Goal: Check status: Check status

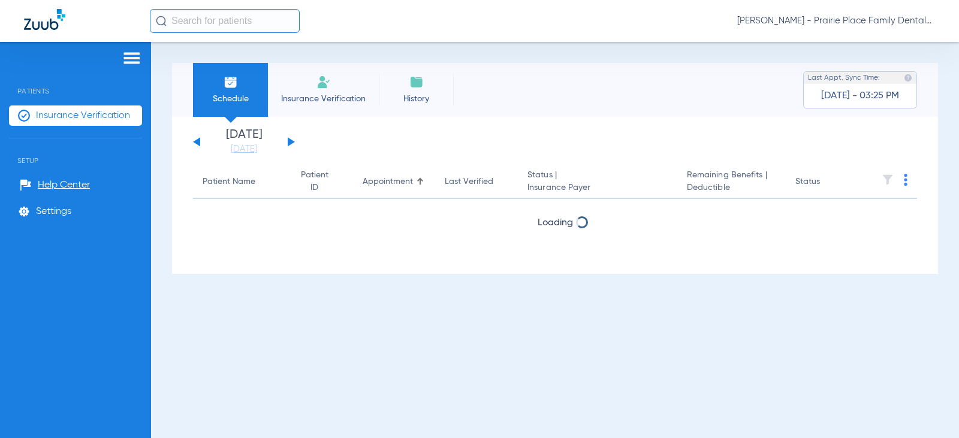
click at [291, 143] on button at bounding box center [291, 141] width 7 height 9
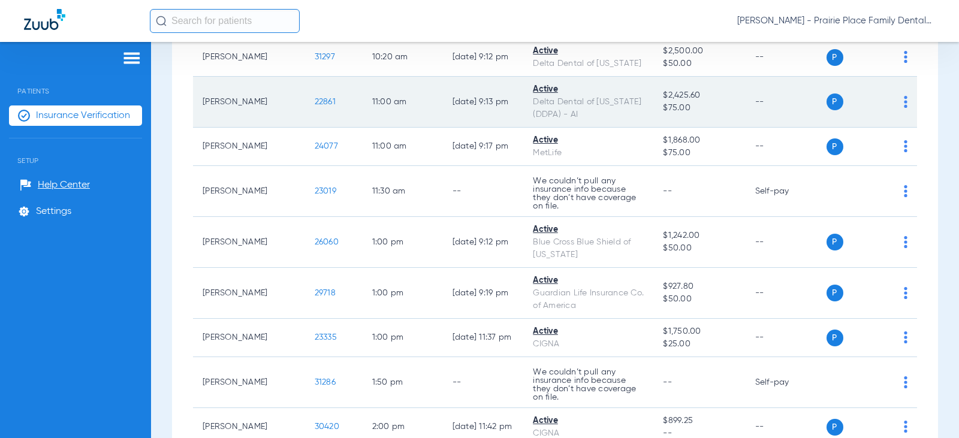
scroll to position [719, 0]
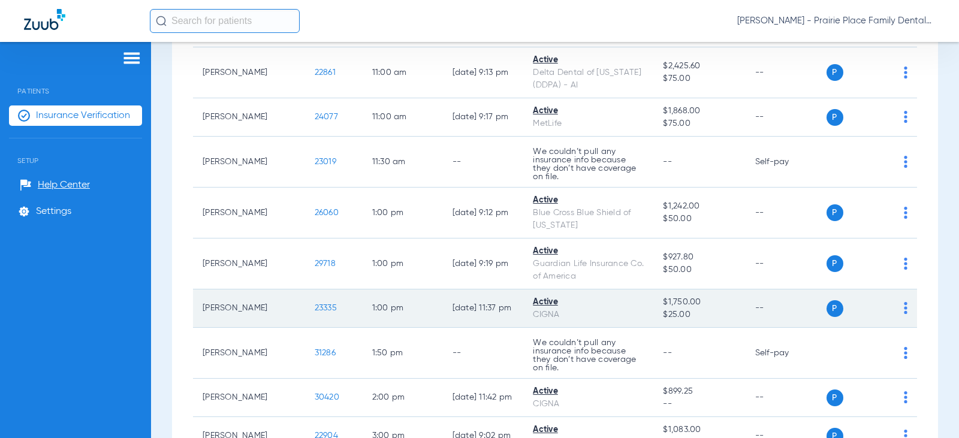
click at [315, 304] on span "23335" at bounding box center [326, 308] width 22 height 8
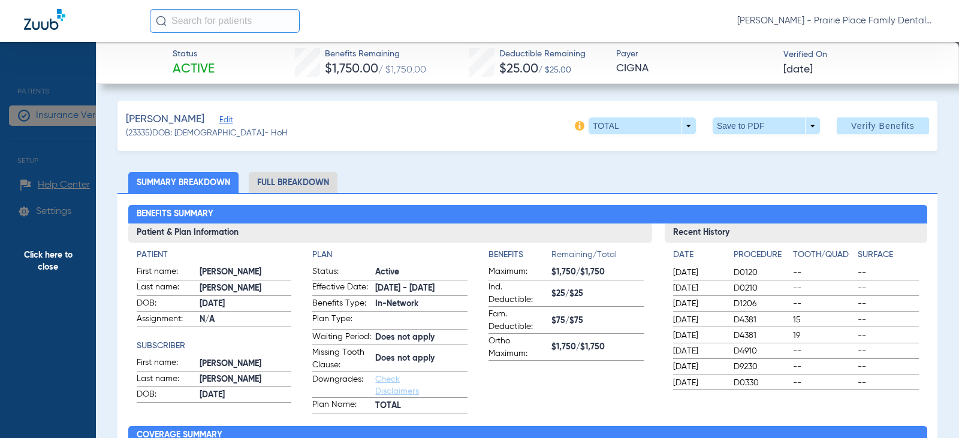
click at [285, 180] on li "Full Breakdown" at bounding box center [293, 182] width 89 height 21
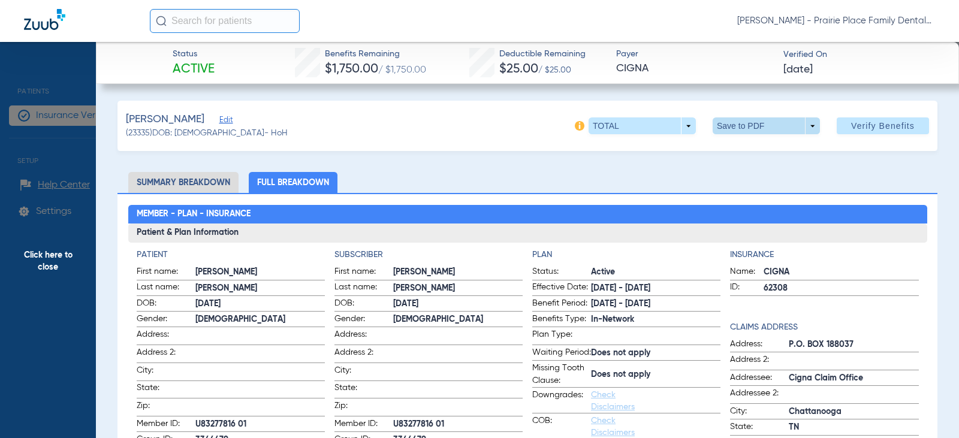
click at [803, 127] on span at bounding box center [765, 125] width 107 height 17
click at [769, 152] on span "Save to PDF" at bounding box center [760, 150] width 47 height 8
click at [28, 84] on span "Click here to close" at bounding box center [48, 261] width 96 height 438
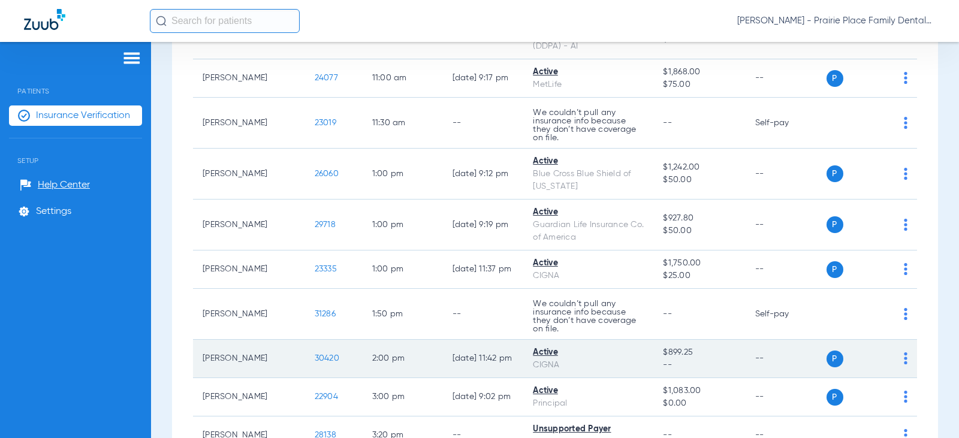
scroll to position [839, 0]
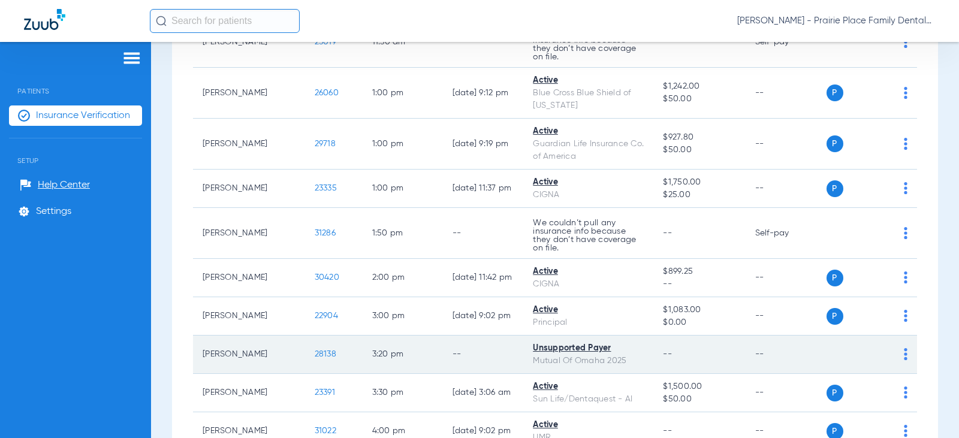
click at [305, 335] on td "28138" at bounding box center [334, 354] width 58 height 38
click at [315, 350] on span "28138" at bounding box center [326, 354] width 22 height 8
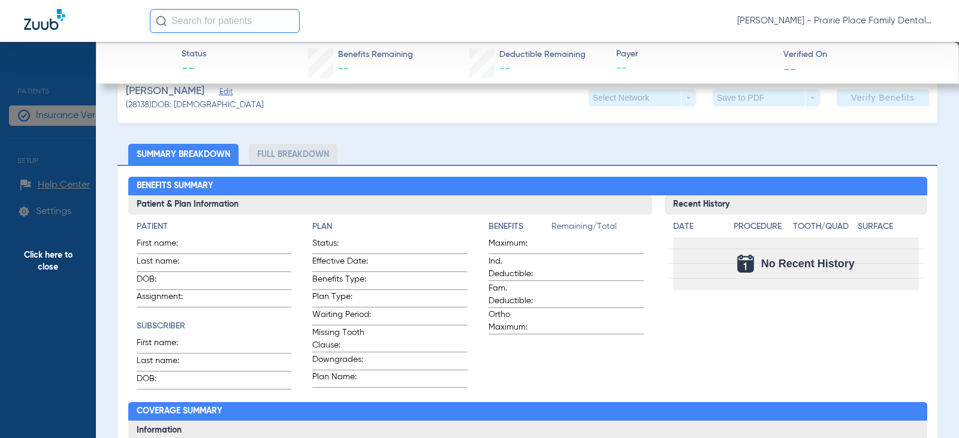
scroll to position [240, 0]
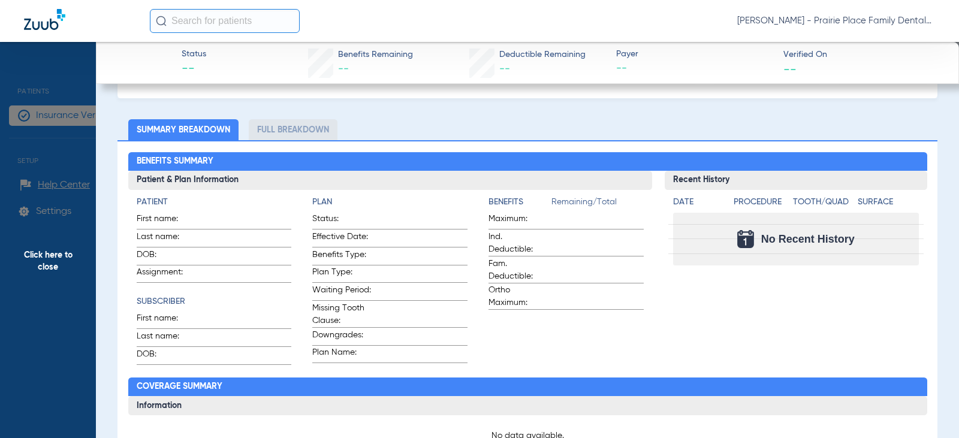
click at [43, 98] on span "Click here to close" at bounding box center [48, 261] width 96 height 438
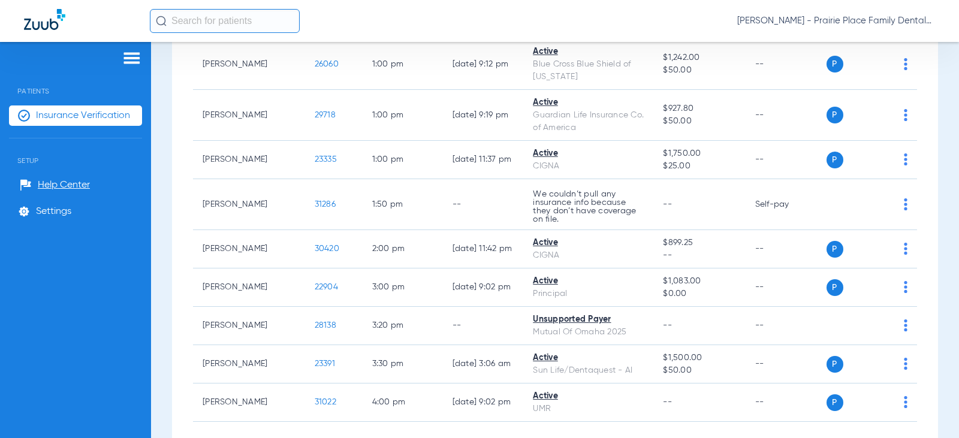
scroll to position [902, 0]
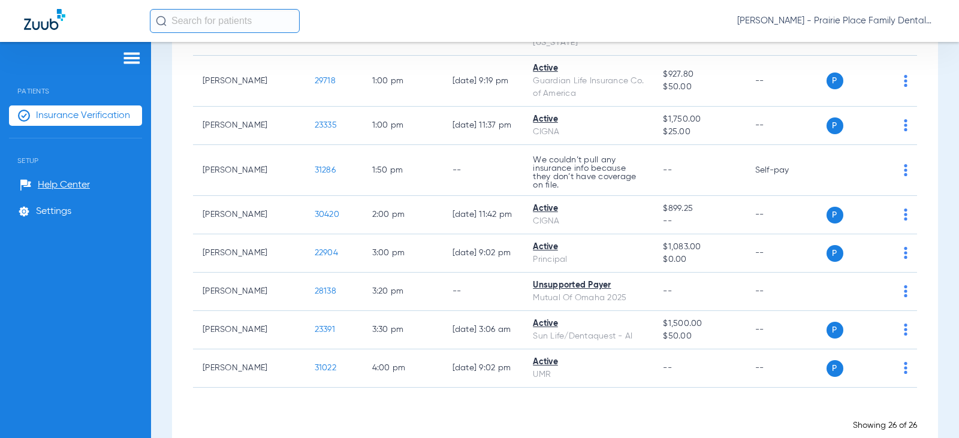
click at [131, 58] on img at bounding box center [131, 58] width 19 height 14
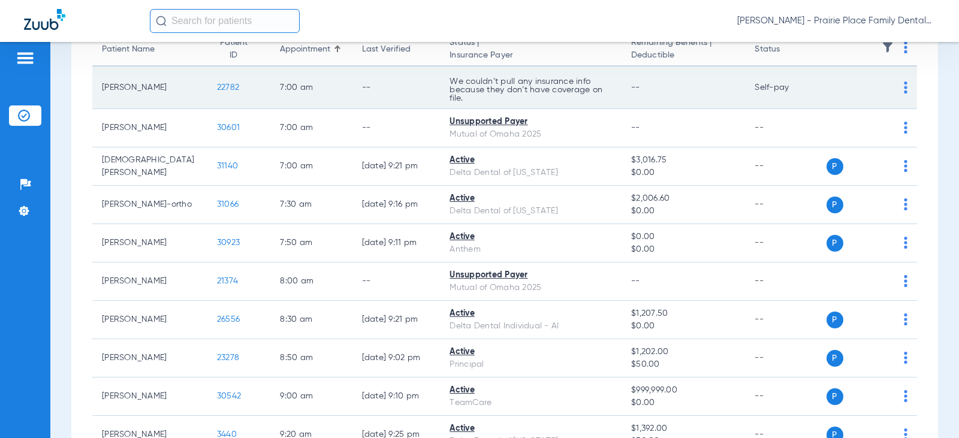
scroll to position [0, 0]
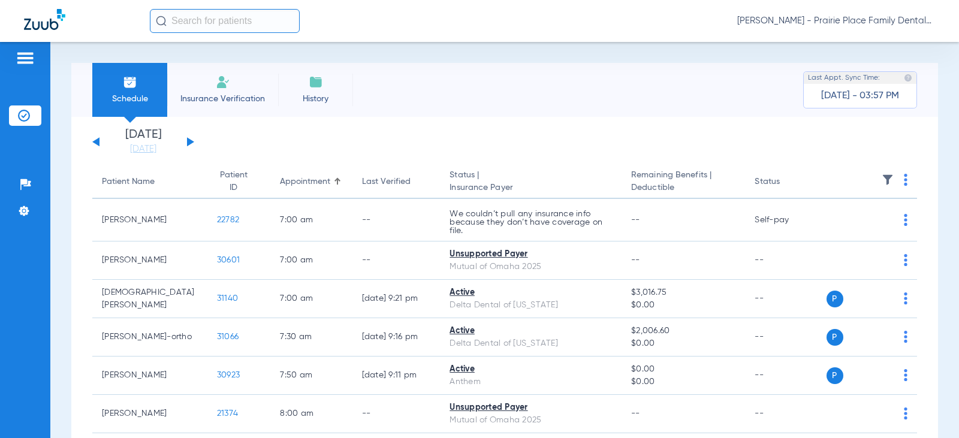
click at [188, 143] on button at bounding box center [190, 141] width 7 height 9
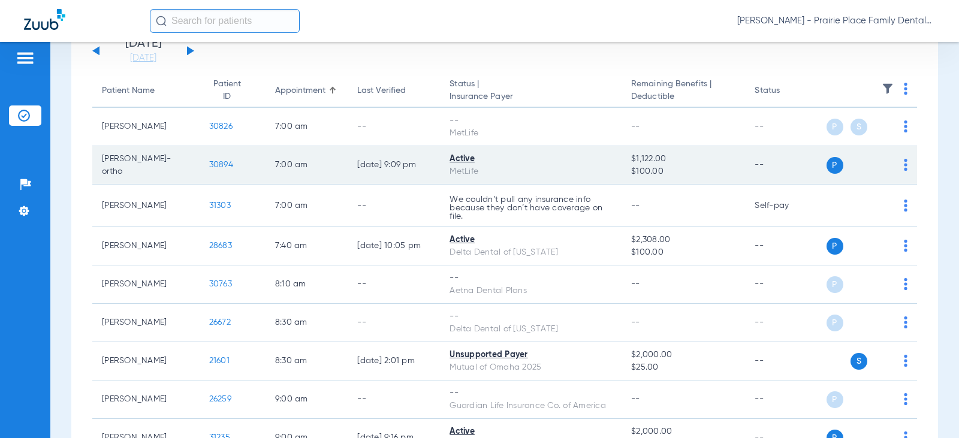
scroll to position [120, 0]
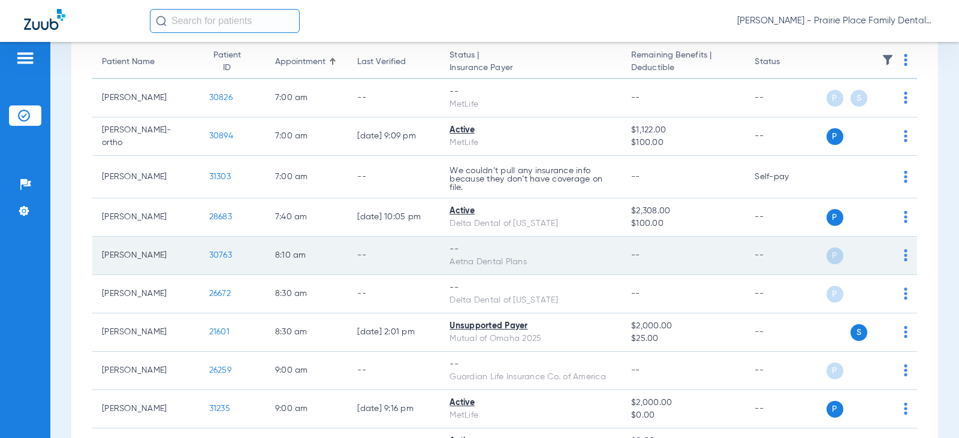
click at [213, 258] on span "30763" at bounding box center [220, 255] width 23 height 8
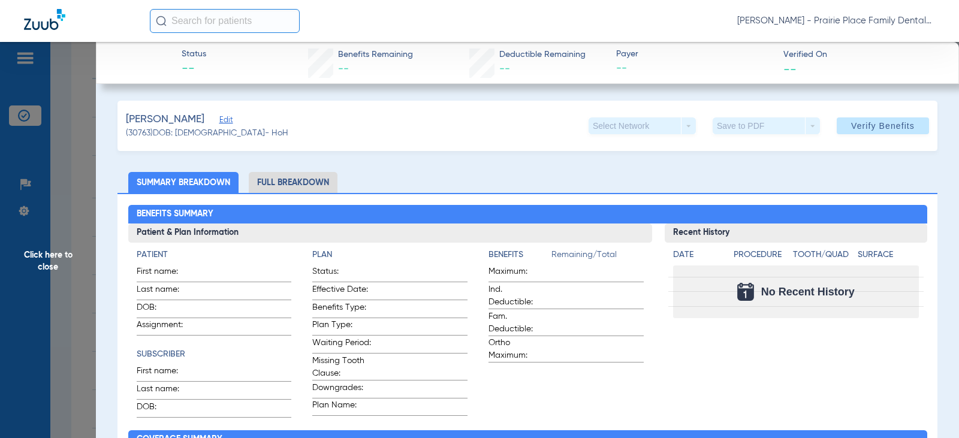
click at [295, 182] on li "Full Breakdown" at bounding box center [293, 182] width 89 height 21
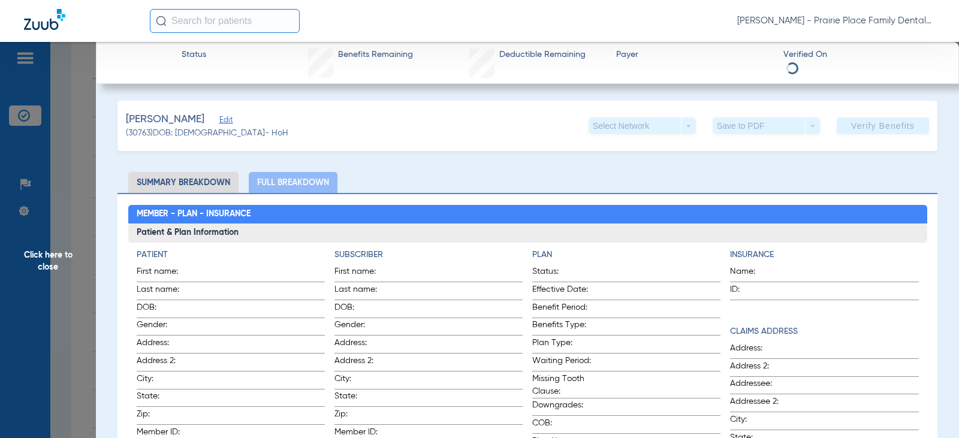
click at [455, 180] on ul "Summary Breakdown Full Breakdown" at bounding box center [527, 182] width 820 height 21
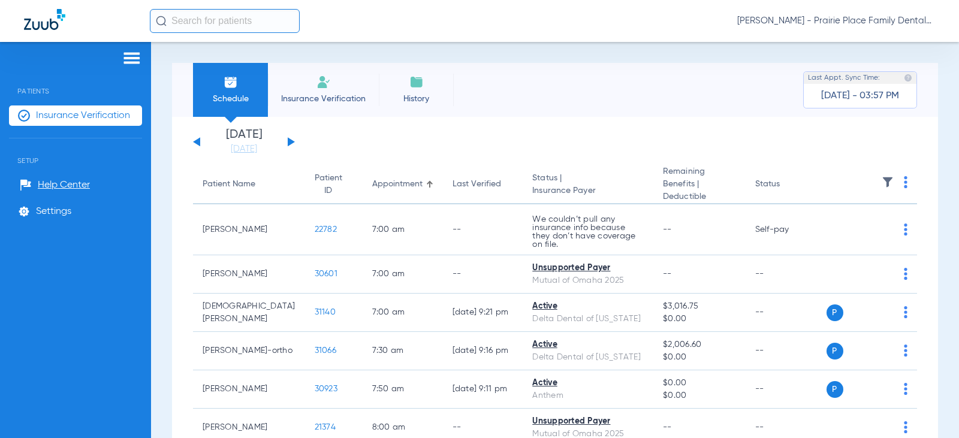
click at [290, 143] on button at bounding box center [291, 141] width 7 height 9
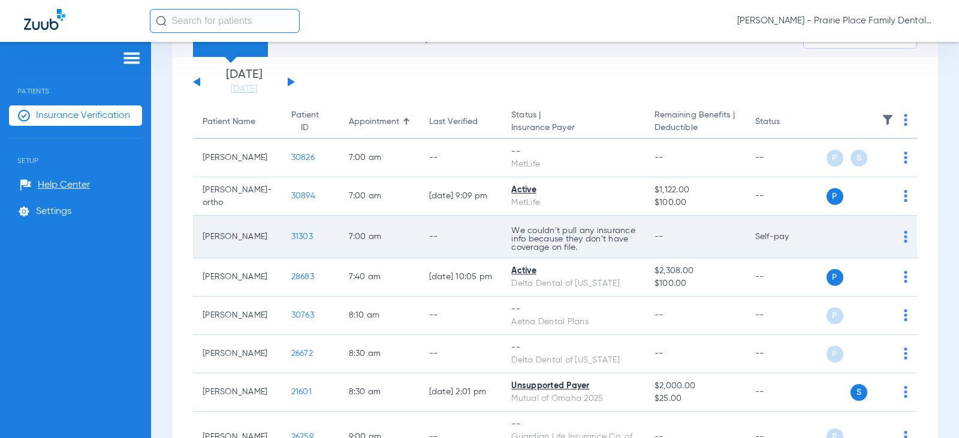
scroll to position [120, 0]
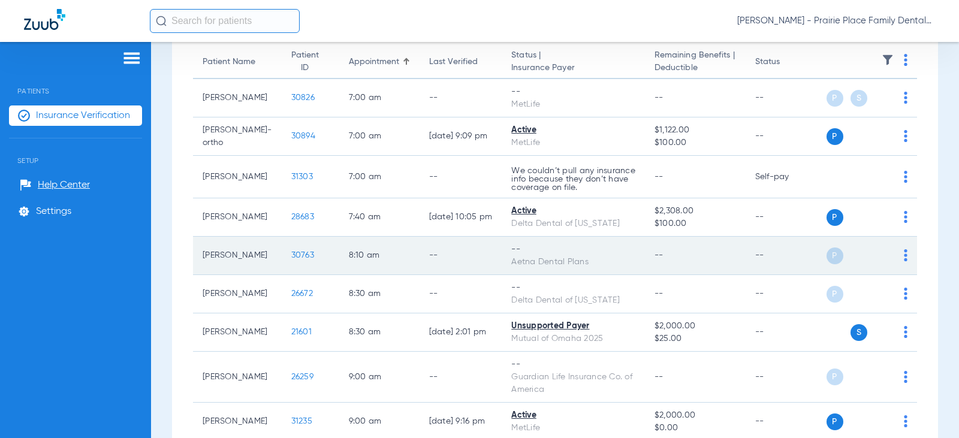
click at [291, 259] on span "30763" at bounding box center [302, 255] width 23 height 8
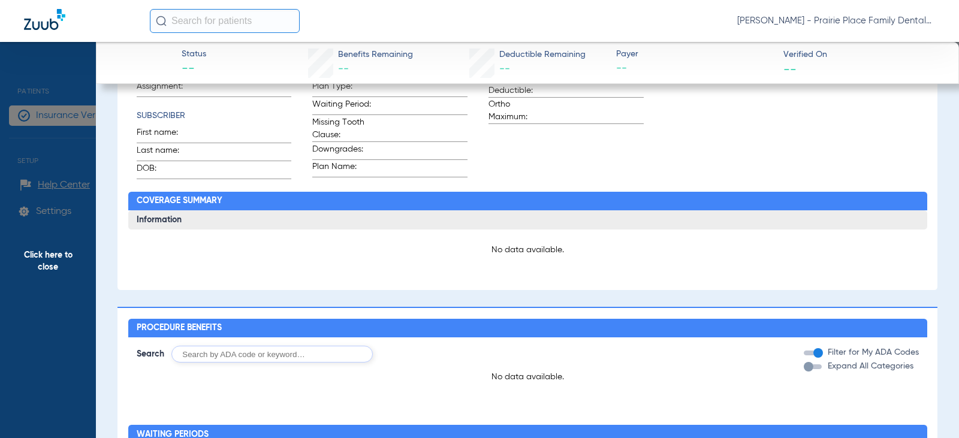
scroll to position [0, 0]
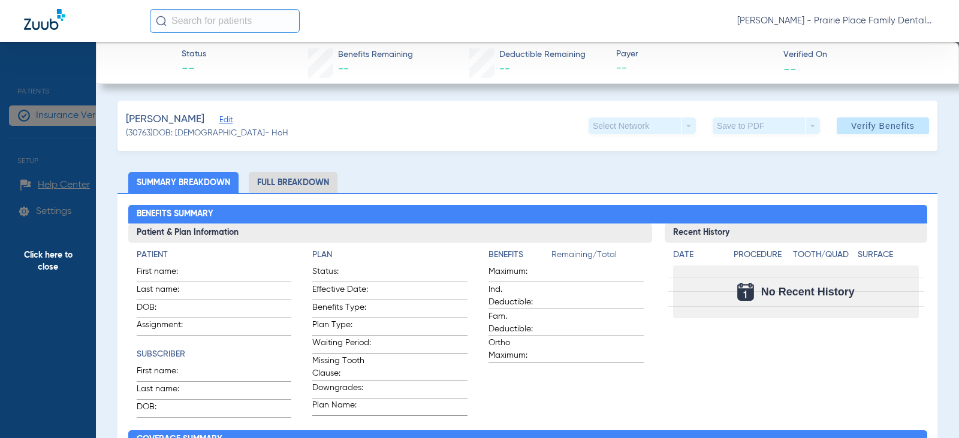
click at [309, 184] on li "Full Breakdown" at bounding box center [293, 182] width 89 height 21
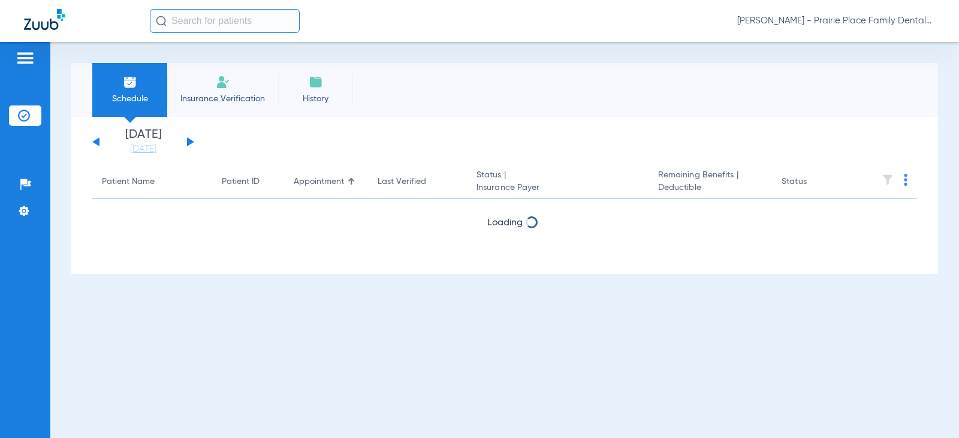
click at [189, 141] on button at bounding box center [190, 141] width 7 height 9
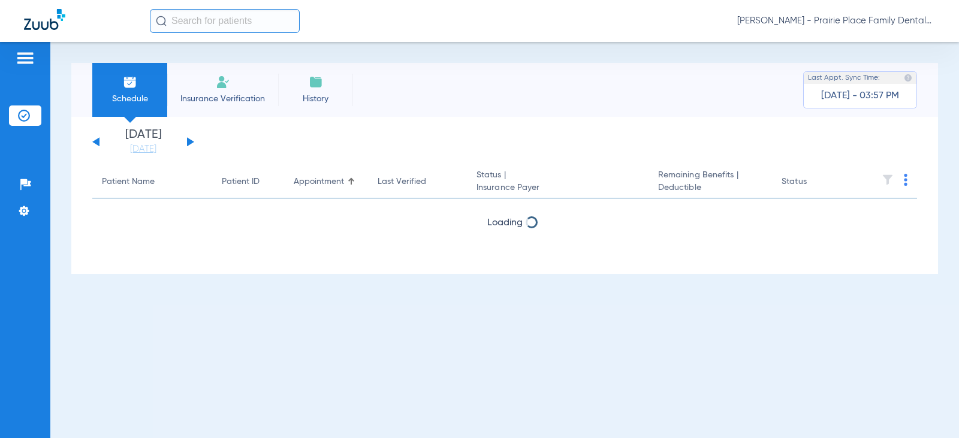
click at [191, 141] on button at bounding box center [190, 141] width 7 height 9
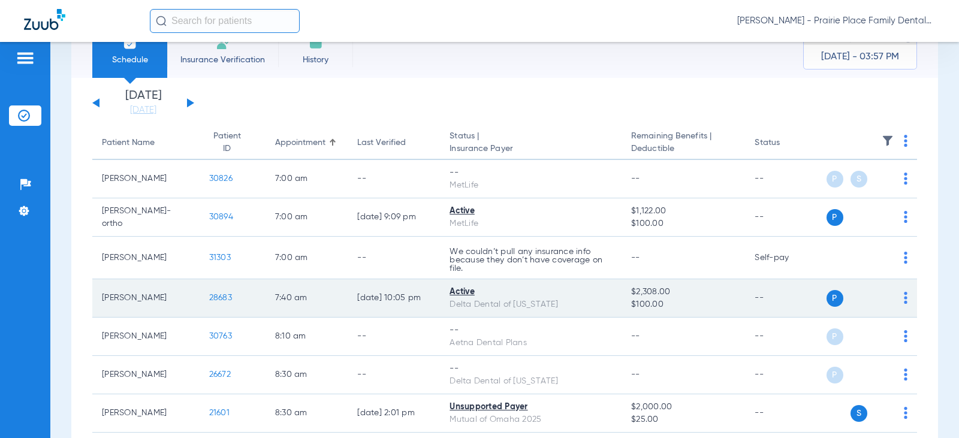
scroll to position [120, 0]
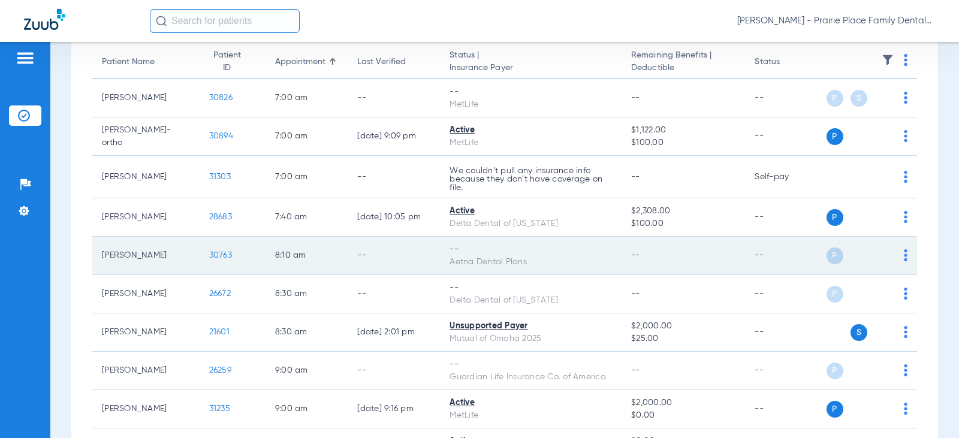
click at [209, 256] on span "30763" at bounding box center [220, 255] width 23 height 8
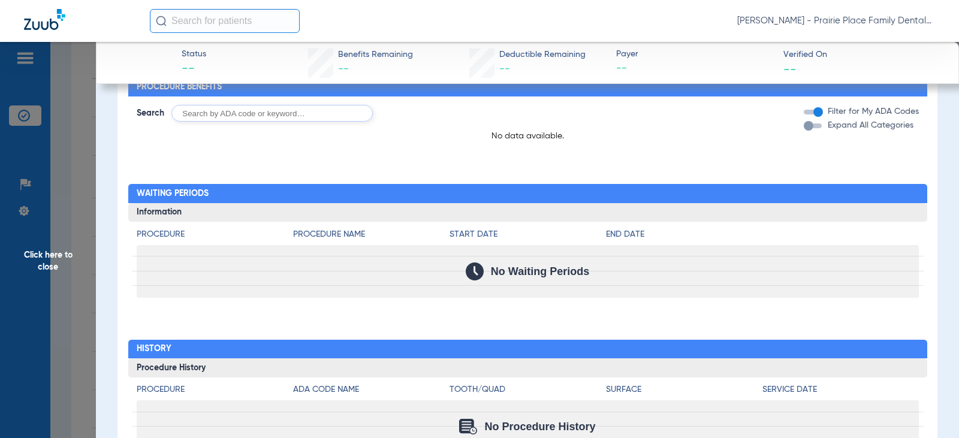
scroll to position [538, 0]
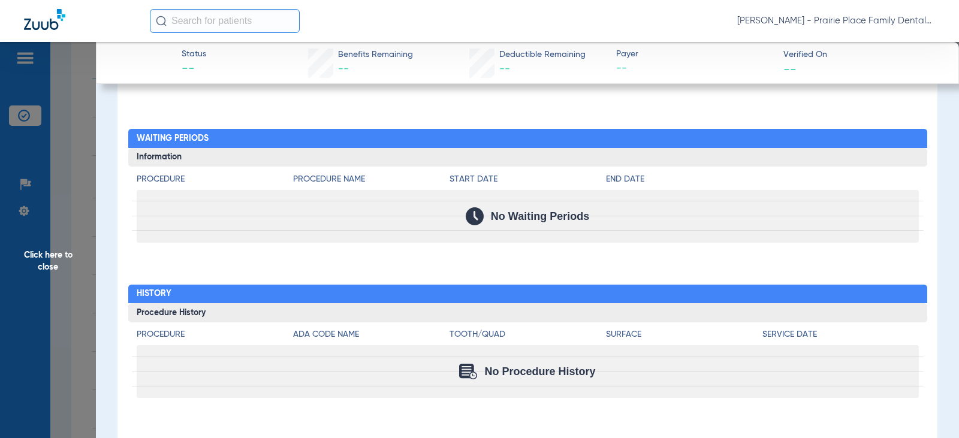
click at [29, 64] on span "Click here to close" at bounding box center [48, 261] width 96 height 438
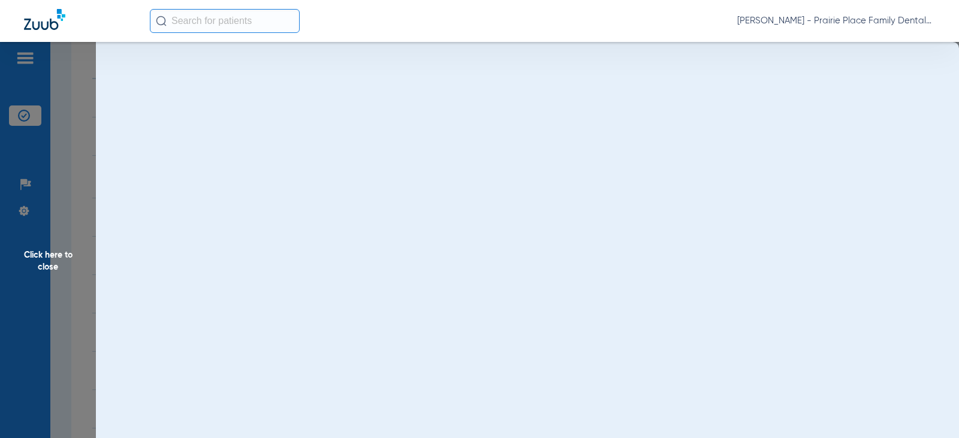
scroll to position [0, 0]
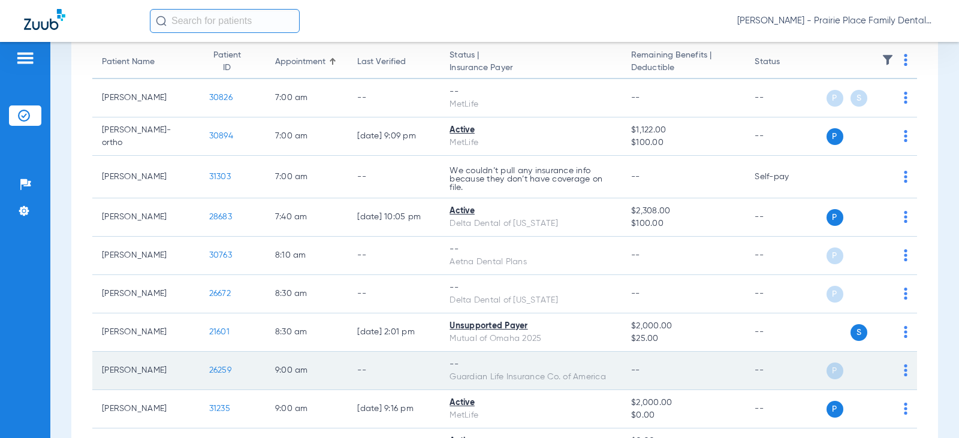
click at [210, 371] on span "26259" at bounding box center [220, 370] width 22 height 8
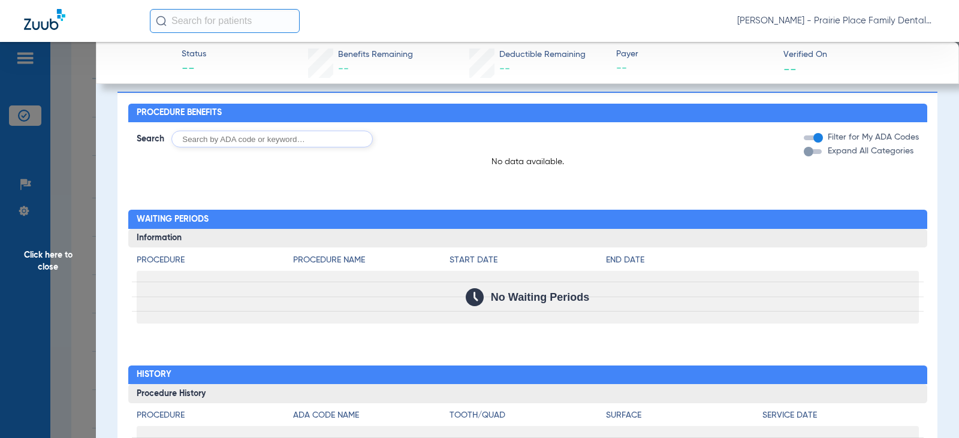
scroll to position [538, 0]
